Goal: Task Accomplishment & Management: Complete application form

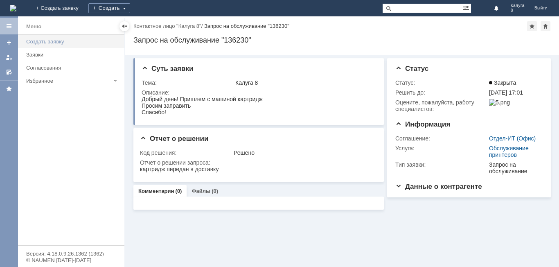
click at [60, 41] on div "Создать заявку" at bounding box center [72, 41] width 93 height 6
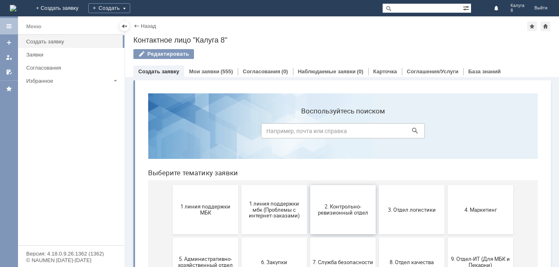
click at [317, 221] on button "2. Контрольно-ревизионный отдел" at bounding box center [343, 209] width 66 height 49
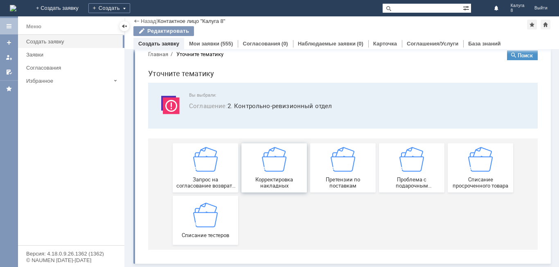
scroll to position [16, 0]
click at [201, 225] on img at bounding box center [205, 214] width 25 height 25
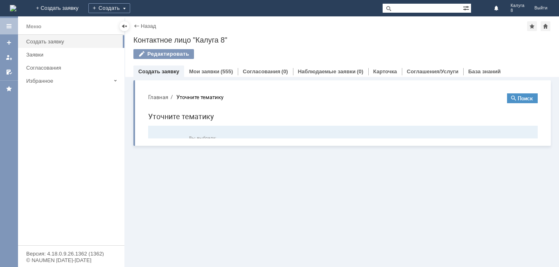
scroll to position [0, 0]
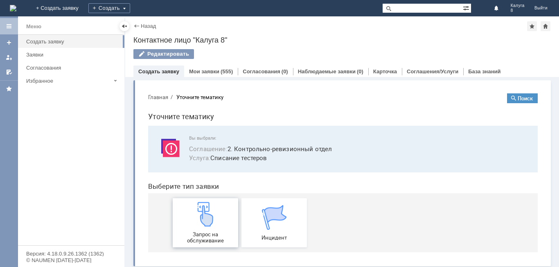
click at [208, 227] on div "Запрос на обслуживание" at bounding box center [205, 223] width 61 height 42
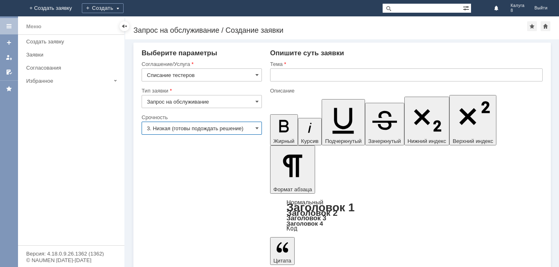
click at [255, 129] on input "3. Низкая (готовы подождать решение)" at bounding box center [202, 128] width 120 height 13
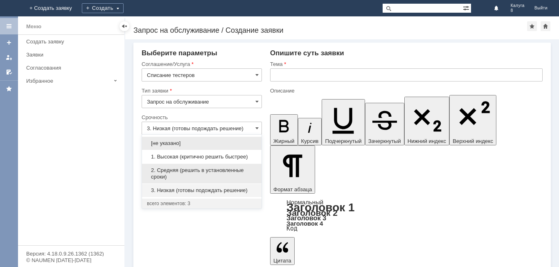
click at [193, 168] on span "2. Средняя (решить в установленные сроки)" at bounding box center [202, 173] width 110 height 13
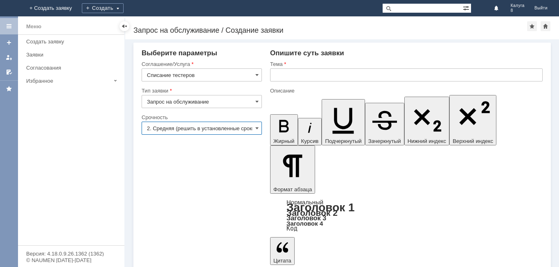
type input "2. Средняя (решить в установленные сроки)"
click at [288, 78] on input "text" at bounding box center [406, 74] width 273 height 13
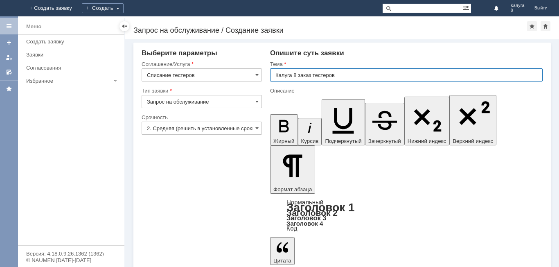
type input "Калуга 8 заказ тестеров"
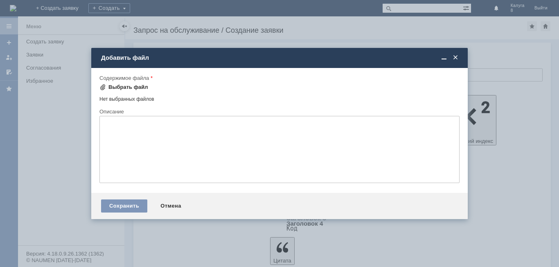
click at [107, 87] on div "Выбрать файл" at bounding box center [124, 87] width 49 height 7
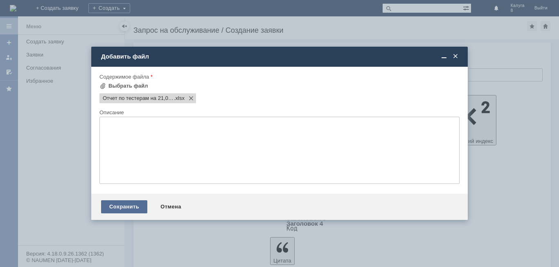
click at [136, 210] on div "Сохранить" at bounding box center [124, 206] width 46 height 13
